Goal: Task Accomplishment & Management: Use online tool/utility

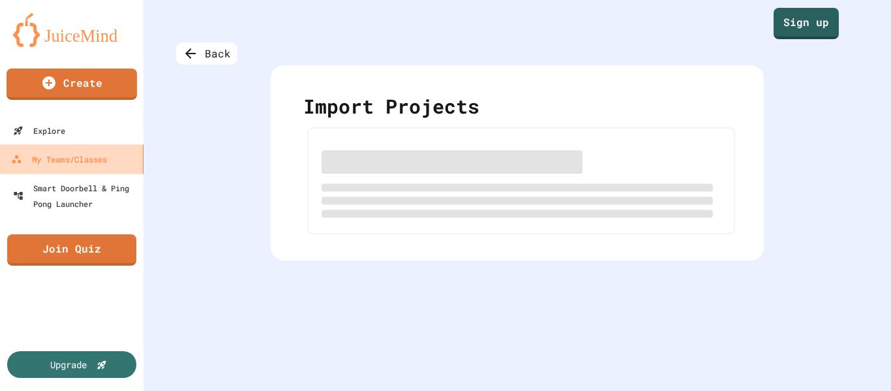
click at [102, 160] on div "My Teams/Classes" at bounding box center [59, 159] width 96 height 16
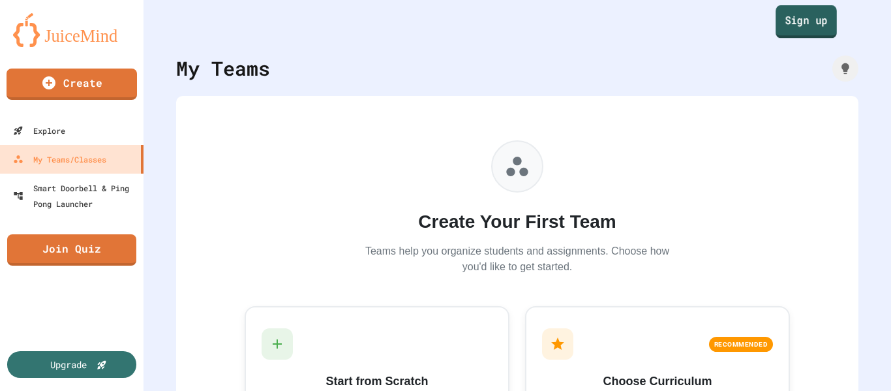
click at [800, 31] on link "Sign up" at bounding box center [805, 21] width 61 height 33
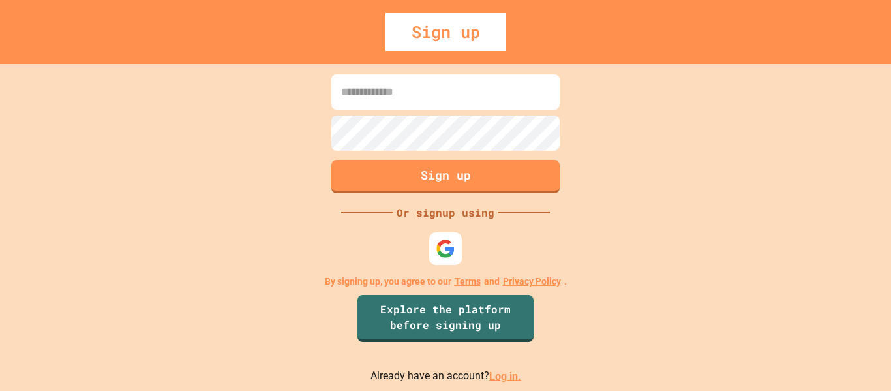
click at [461, 102] on input at bounding box center [445, 91] width 228 height 35
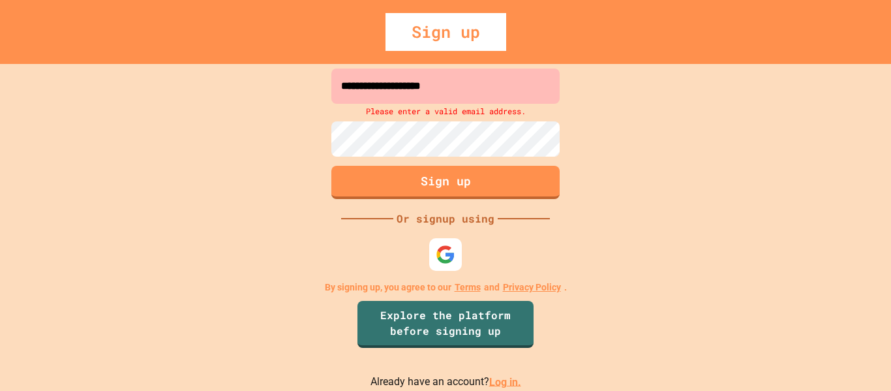
click at [441, 89] on input "**********" at bounding box center [445, 85] width 228 height 35
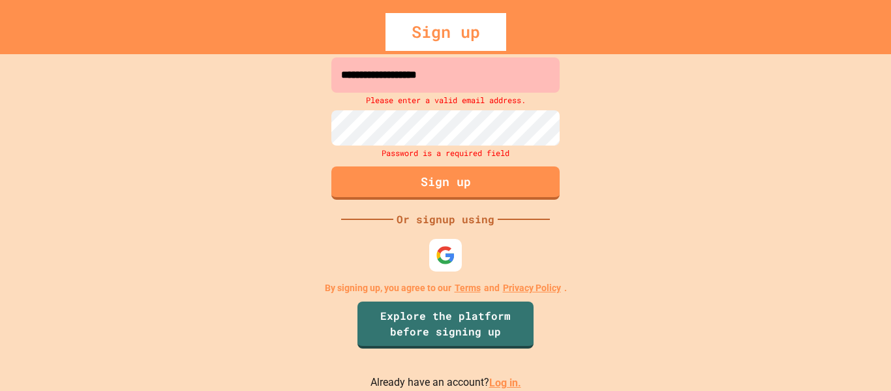
type input "**********"
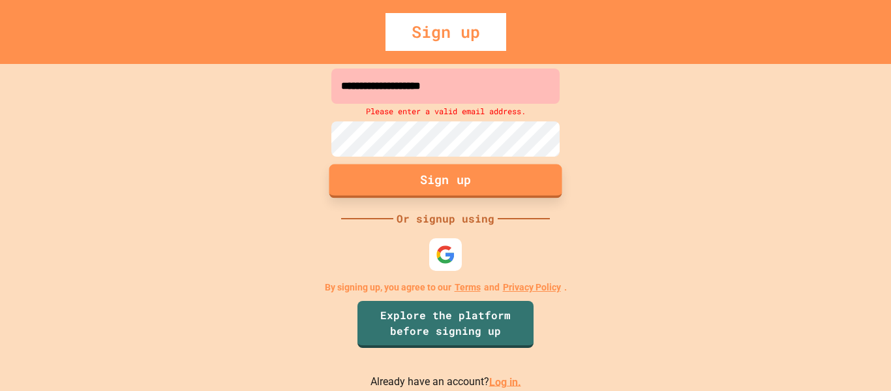
click at [460, 171] on button "Sign up" at bounding box center [445, 181] width 233 height 34
click at [497, 384] on link "Log in." at bounding box center [505, 381] width 32 height 12
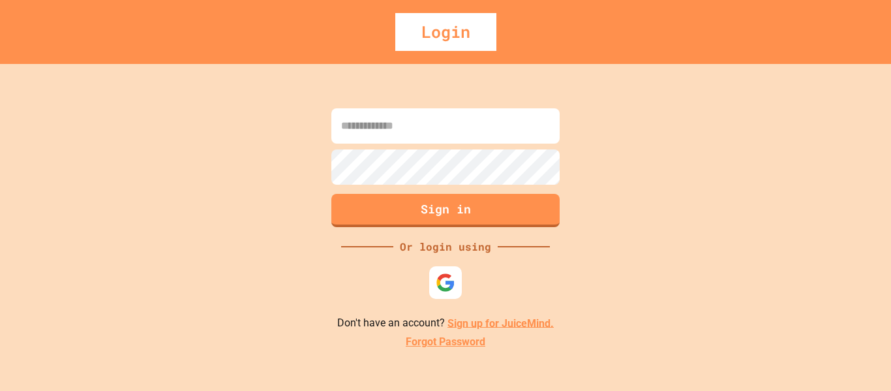
click at [434, 131] on input at bounding box center [445, 125] width 228 height 35
type input "**********"
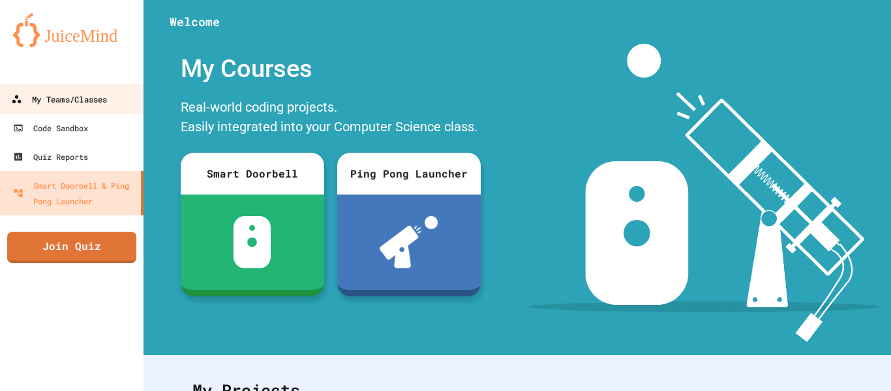
click at [78, 103] on div "My Teams/Classes" at bounding box center [59, 99] width 96 height 16
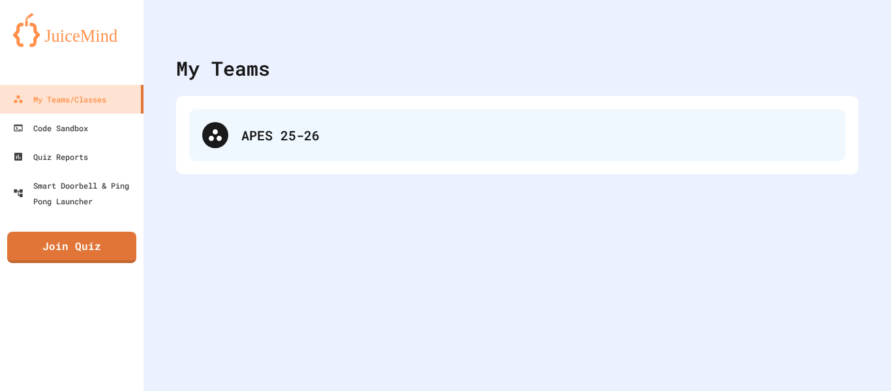
click at [278, 151] on div "APES 25-26" at bounding box center [517, 135] width 656 height 52
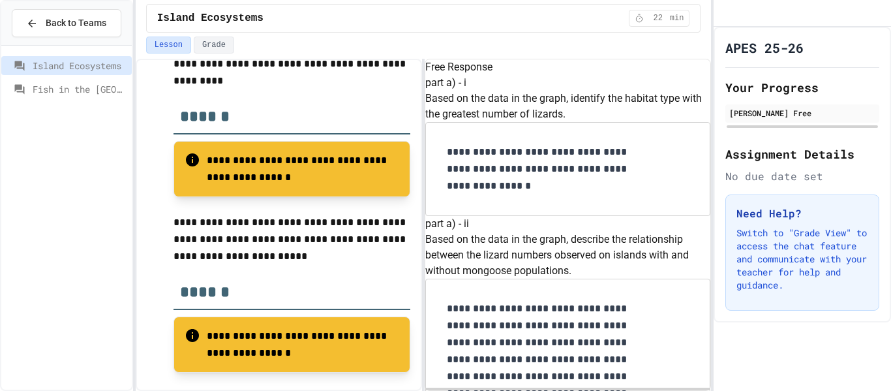
scroll to position [847, 0]
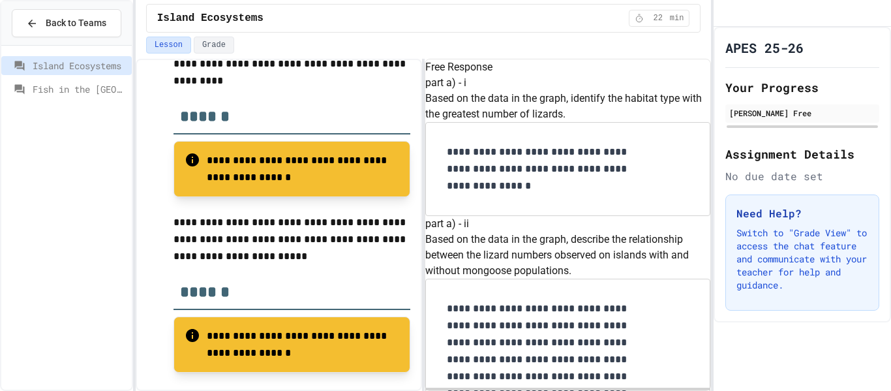
drag, startPoint x: 531, startPoint y: 179, endPoint x: 524, endPoint y: 181, distance: 7.6
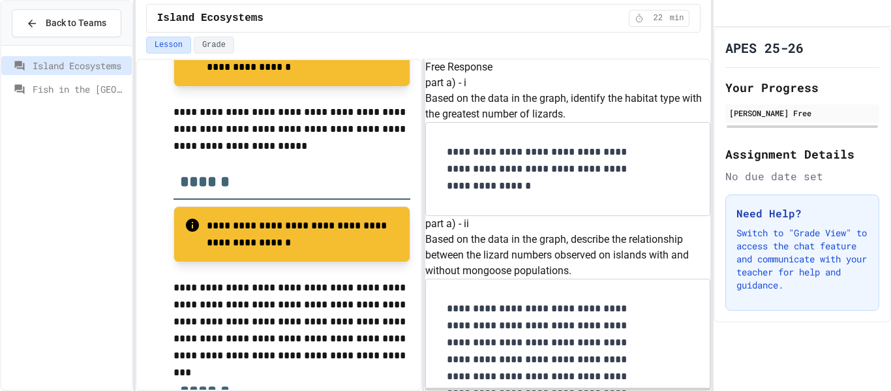
scroll to position [904, 0]
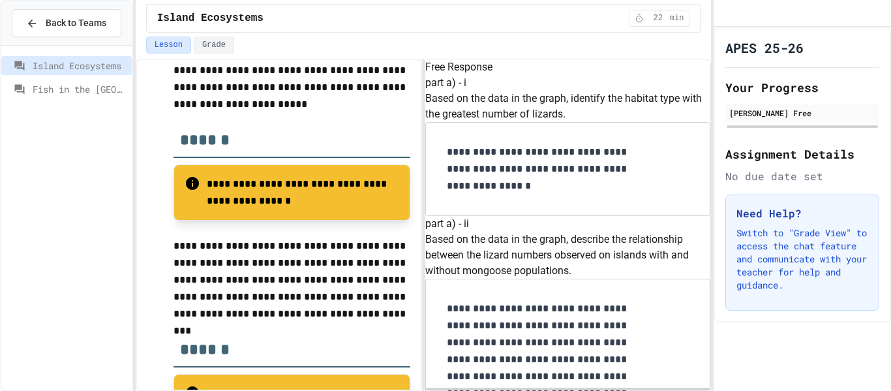
scroll to position [1486, 0]
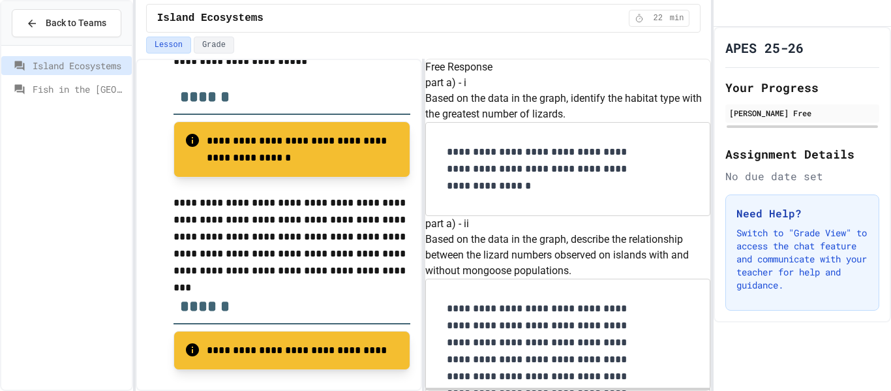
scroll to position [1572, 0]
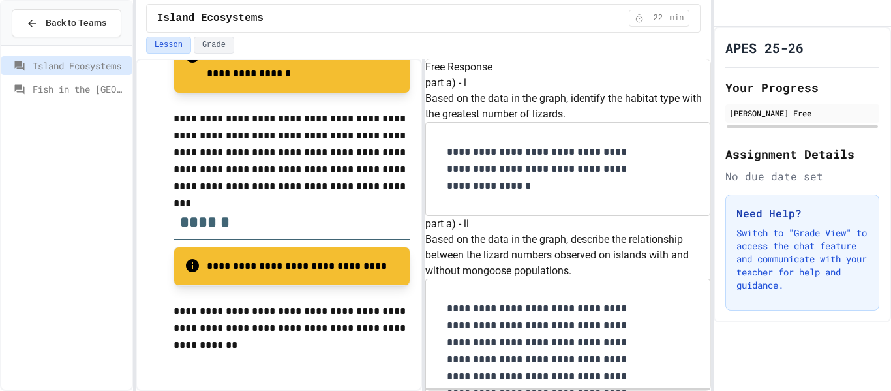
scroll to position [1835, 0]
